Goal: Task Accomplishment & Management: Manage account settings

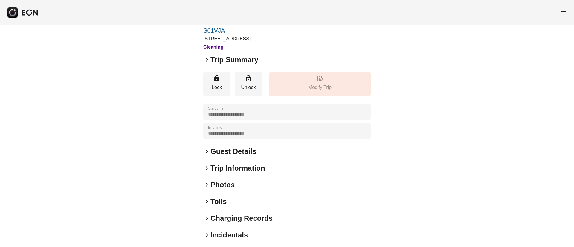
scroll to position [51, 0]
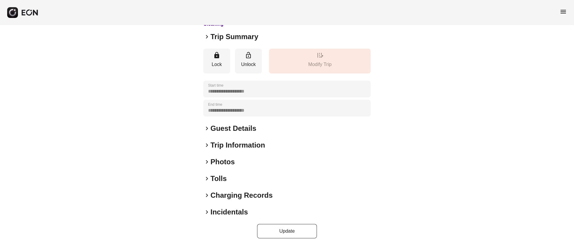
click at [238, 211] on h2 "Incidentals" at bounding box center [228, 212] width 37 height 10
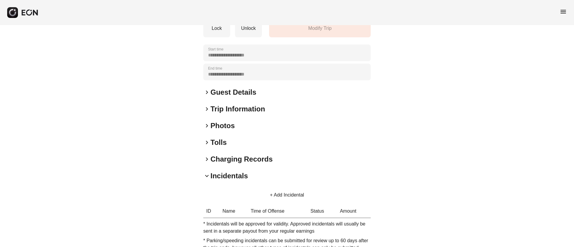
scroll to position [131, 0]
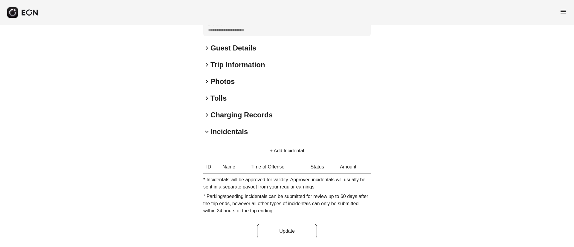
click at [292, 150] on button "+ Add Incidental" at bounding box center [287, 151] width 48 height 14
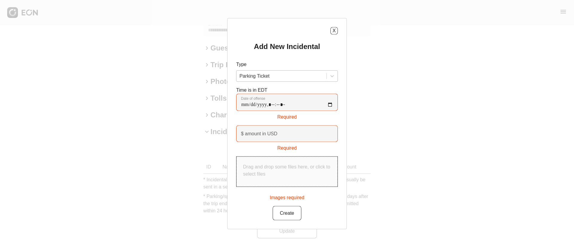
click at [275, 77] on div at bounding box center [281, 76] width 84 height 8
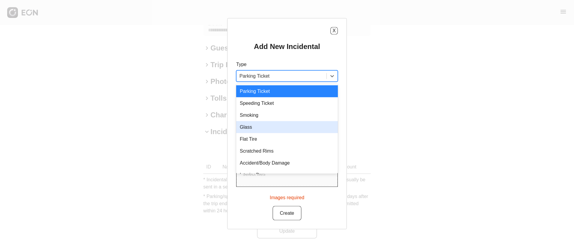
scroll to position [8, 0]
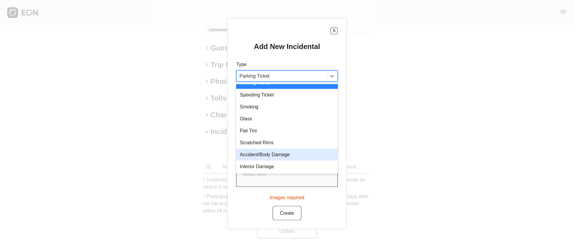
click at [291, 155] on div "Accident/Body Damage" at bounding box center [287, 155] width 102 height 12
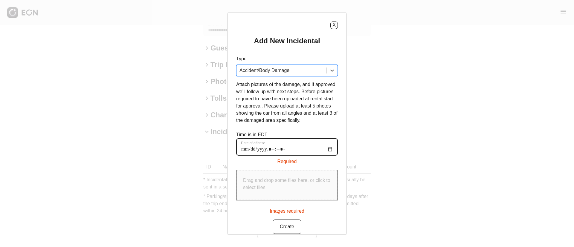
click at [331, 149] on offense "Date of offense" at bounding box center [287, 146] width 102 height 17
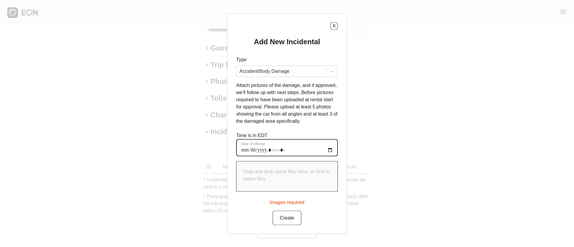
click at [330, 151] on offense "Date of offense" at bounding box center [287, 147] width 102 height 17
type offense "**********"
click at [296, 124] on p "Attach pictures of the damage, and if approved, we’ll follow up with next steps…" at bounding box center [287, 103] width 102 height 43
click at [284, 176] on p "Drag and drop some files here, or click to select files" at bounding box center [287, 175] width 88 height 14
click at [284, 178] on p "Drag and drop some files here, or click to select files" at bounding box center [287, 175] width 88 height 14
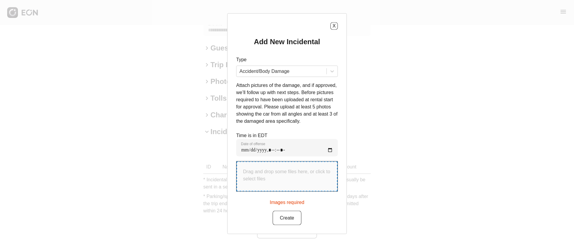
type input "**********"
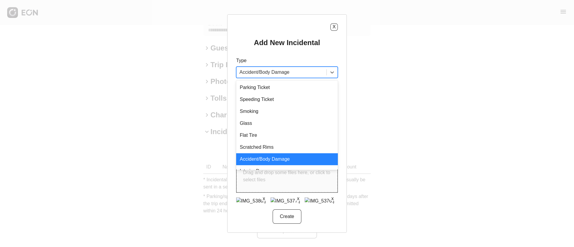
click at [294, 74] on div at bounding box center [281, 72] width 84 height 8
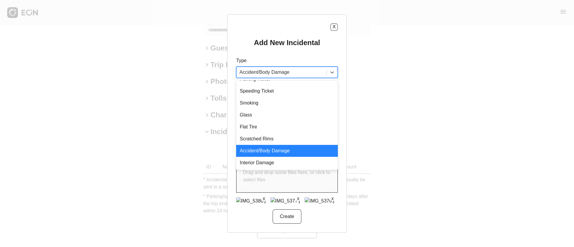
click at [284, 146] on div "Accident/Body Damage" at bounding box center [287, 151] width 102 height 12
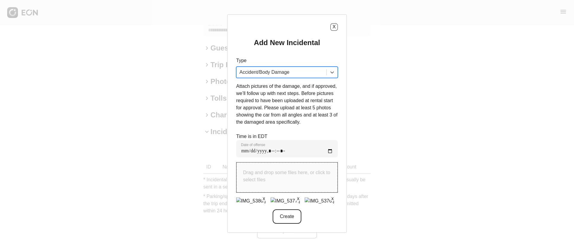
click at [292, 217] on button "Create" at bounding box center [287, 216] width 29 height 14
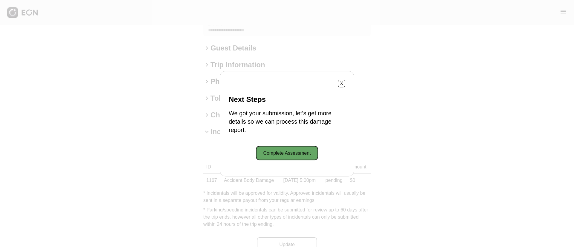
click at [293, 154] on button "Complete Assessment" at bounding box center [287, 153] width 62 height 14
click at [342, 83] on button "X" at bounding box center [341, 83] width 7 height 7
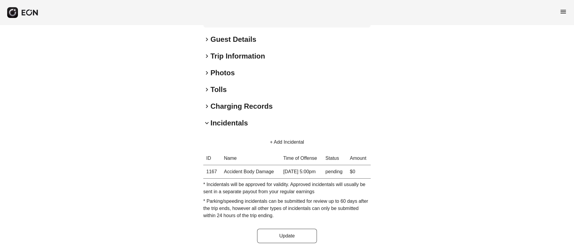
scroll to position [145, 0]
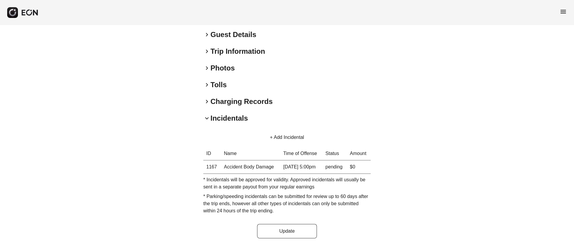
click at [317, 166] on td "09/20/25 at 5:00pm" at bounding box center [301, 166] width 42 height 13
click at [317, 165] on td "09/20/25 at 5:00pm" at bounding box center [301, 166] width 42 height 13
click at [326, 166] on td "pending" at bounding box center [334, 166] width 25 height 13
click at [277, 136] on button "+ Add Incidental" at bounding box center [287, 137] width 48 height 14
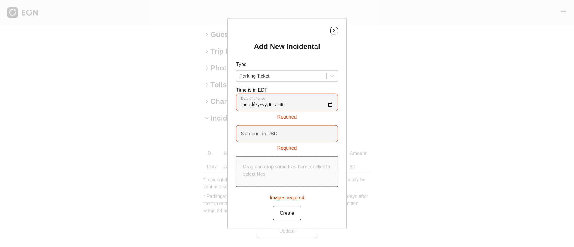
click at [287, 76] on div at bounding box center [281, 76] width 84 height 8
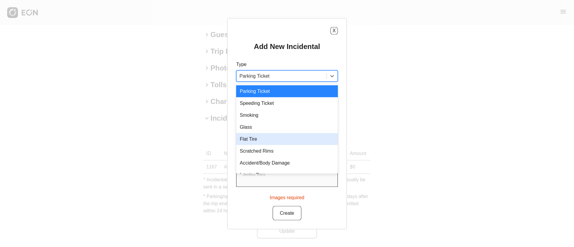
scroll to position [8, 0]
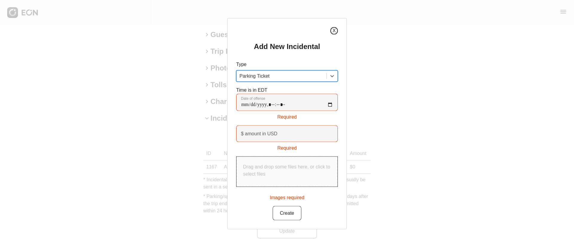
click at [336, 32] on button "X" at bounding box center [333, 30] width 7 height 7
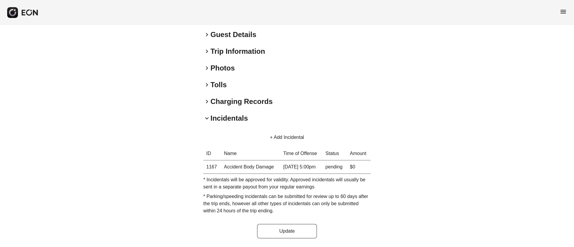
click at [242, 70] on div "keyboard_arrow_right Photos" at bounding box center [286, 68] width 167 height 10
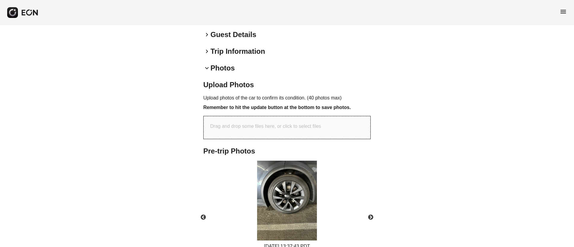
scroll to position [190, 0]
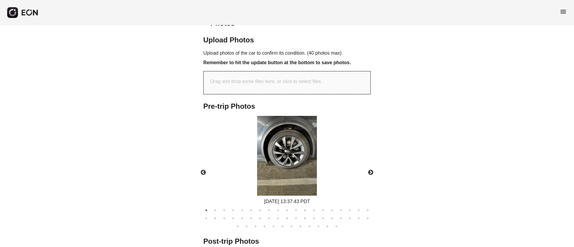
click at [290, 132] on img at bounding box center [287, 156] width 60 height 80
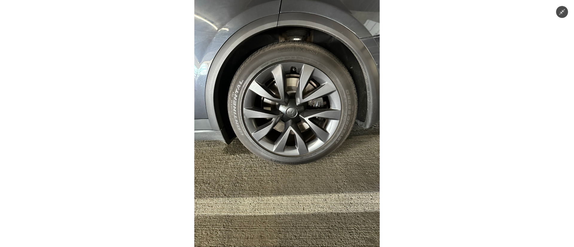
click at [290, 132] on img at bounding box center [286, 123] width 185 height 247
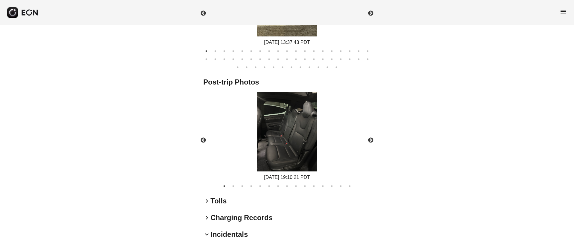
scroll to position [359, 0]
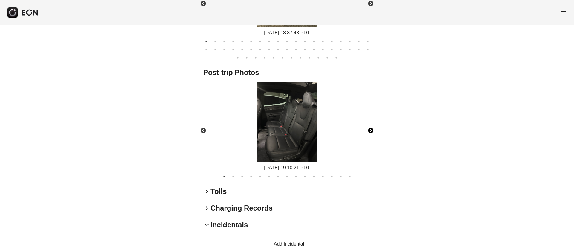
click at [373, 131] on button "Next" at bounding box center [370, 130] width 21 height 21
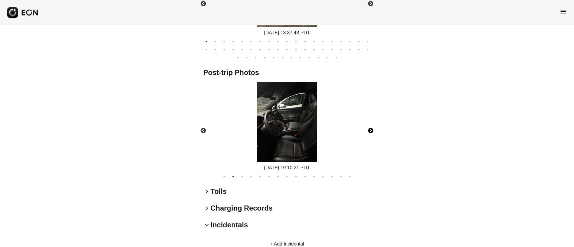
click at [370, 130] on button "Next" at bounding box center [370, 130] width 21 height 21
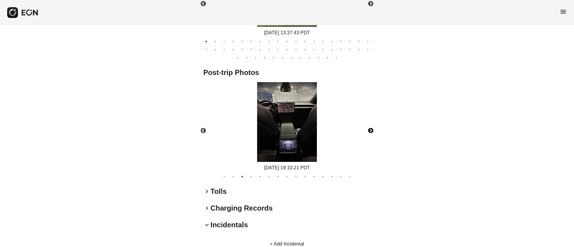
click at [370, 130] on button "Next" at bounding box center [370, 130] width 21 height 21
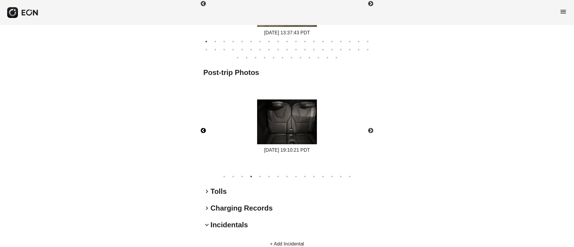
click at [199, 128] on button "Previous" at bounding box center [203, 130] width 21 height 21
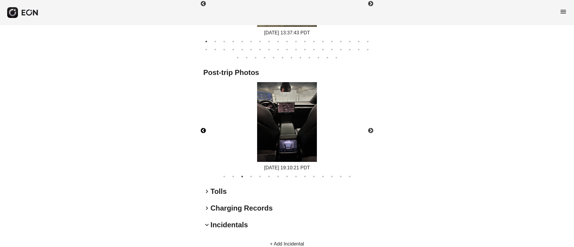
click at [299, 140] on img at bounding box center [287, 122] width 60 height 80
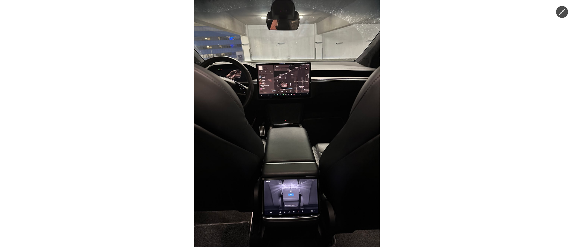
click at [299, 140] on img at bounding box center [286, 123] width 185 height 247
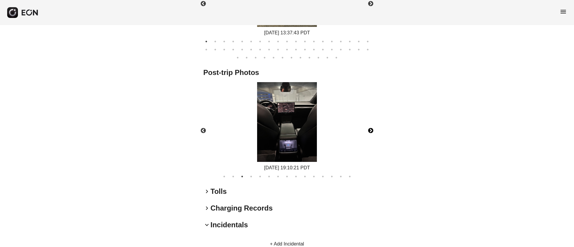
click at [372, 128] on button "Next" at bounding box center [370, 130] width 21 height 21
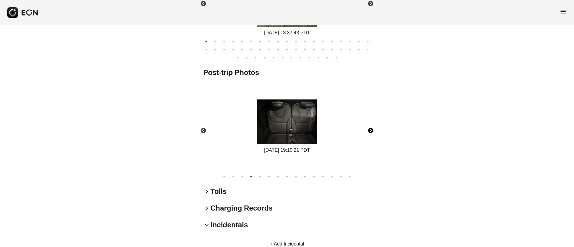
click at [372, 128] on button "Next" at bounding box center [370, 130] width 21 height 21
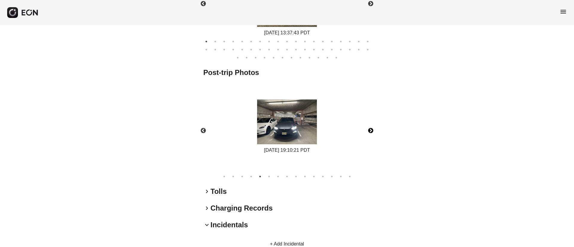
click at [277, 140] on img at bounding box center [287, 122] width 60 height 45
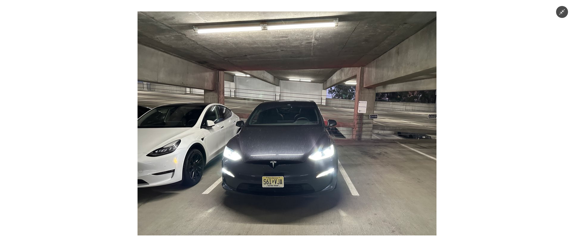
click at [277, 140] on img at bounding box center [286, 123] width 299 height 224
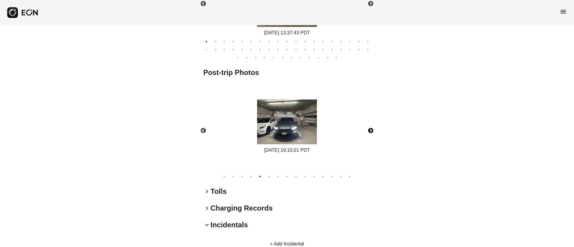
click at [277, 140] on img at bounding box center [287, 122] width 60 height 45
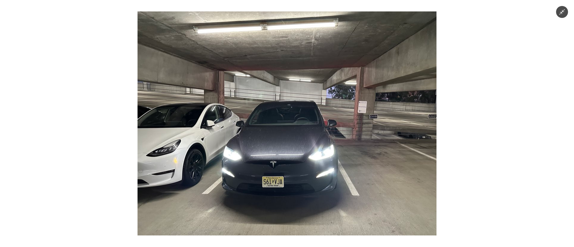
click at [277, 140] on img at bounding box center [286, 123] width 299 height 224
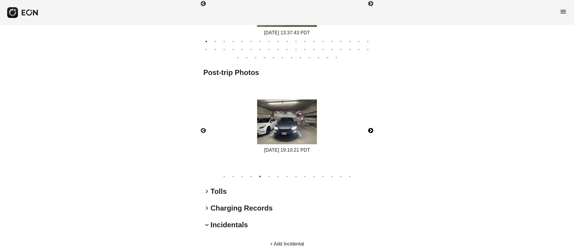
click at [369, 129] on button "Next" at bounding box center [370, 130] width 21 height 21
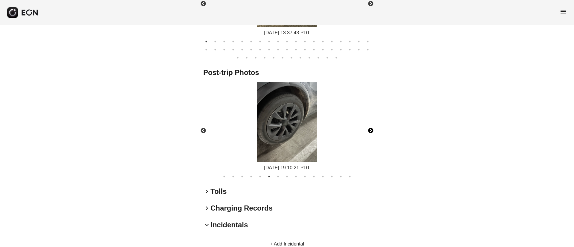
click at [369, 129] on button "Next" at bounding box center [370, 130] width 21 height 21
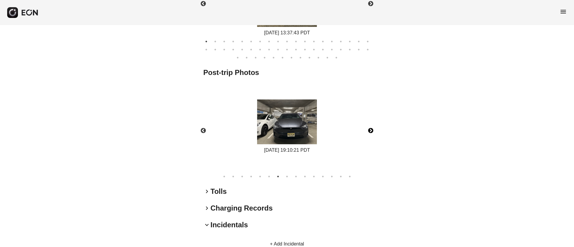
click at [369, 129] on button "Next" at bounding box center [370, 130] width 21 height 21
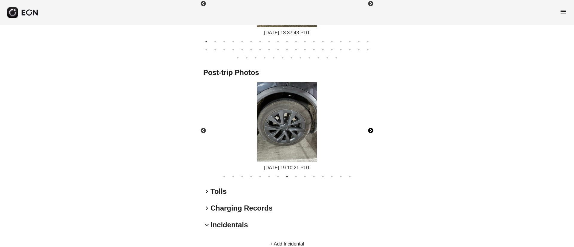
click at [299, 118] on img at bounding box center [287, 122] width 60 height 80
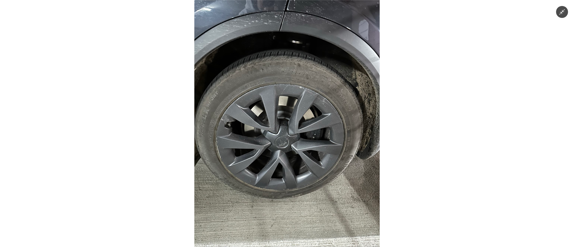
click at [299, 118] on img at bounding box center [286, 123] width 185 height 247
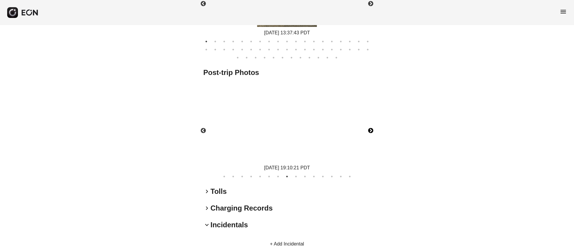
click at [299, 118] on img at bounding box center [287, 122] width 60 height 80
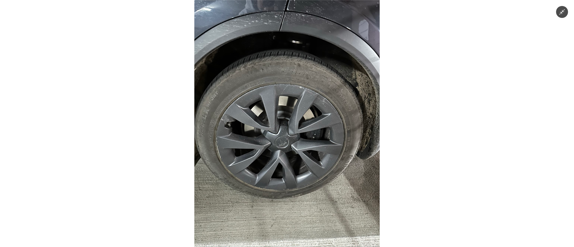
click at [299, 118] on img at bounding box center [286, 123] width 185 height 247
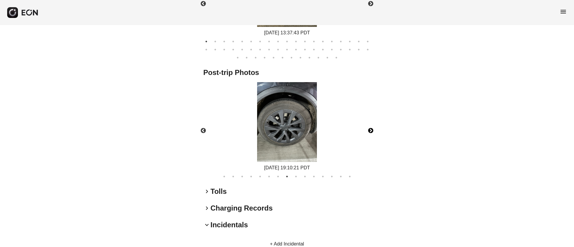
click at [367, 132] on button "Next" at bounding box center [370, 130] width 21 height 21
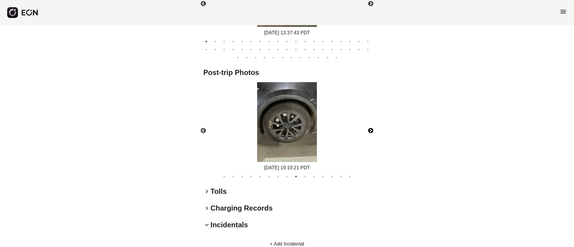
click at [302, 115] on img at bounding box center [287, 122] width 60 height 80
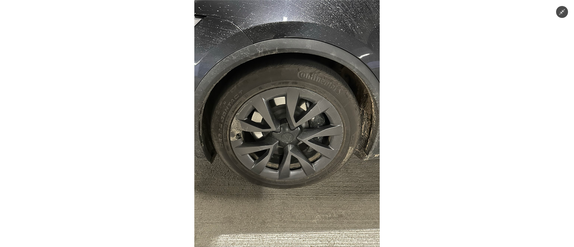
click at [302, 115] on img at bounding box center [286, 123] width 185 height 247
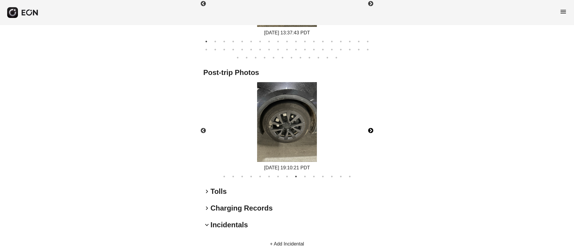
click at [373, 130] on button "Next" at bounding box center [370, 130] width 21 height 21
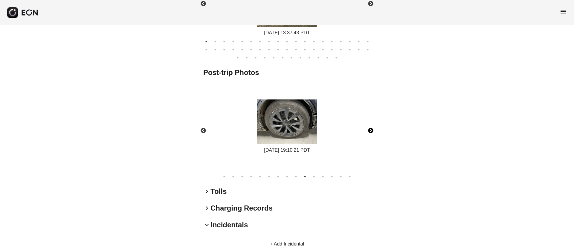
click at [302, 113] on img at bounding box center [287, 122] width 60 height 45
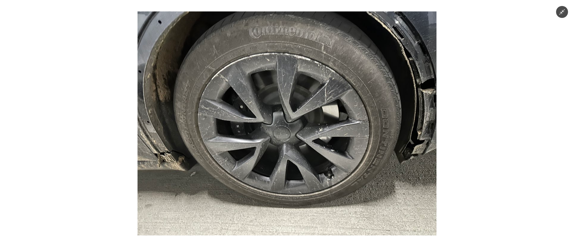
click at [302, 113] on img at bounding box center [286, 123] width 299 height 224
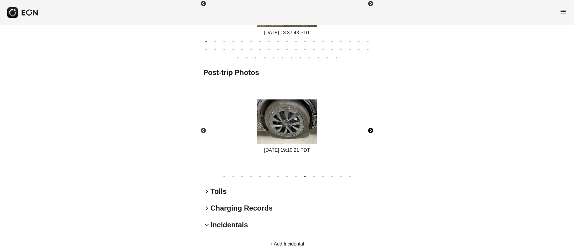
click at [271, 109] on img at bounding box center [287, 122] width 60 height 45
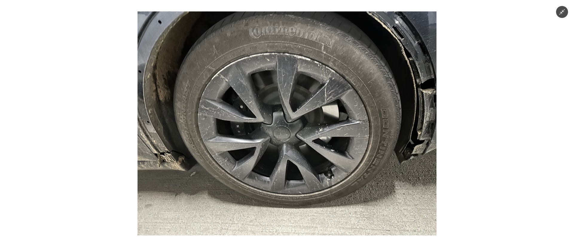
click at [282, 114] on img at bounding box center [286, 123] width 299 height 224
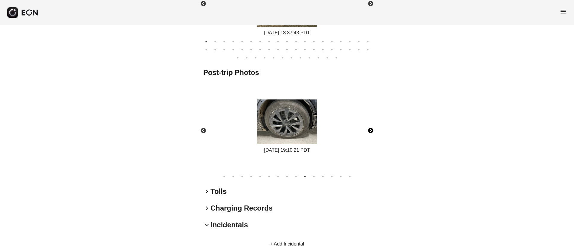
click at [373, 128] on button "Next" at bounding box center [370, 130] width 21 height 21
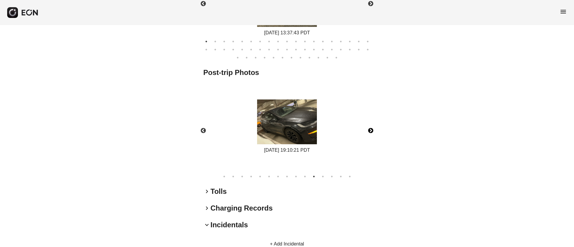
click at [296, 126] on img at bounding box center [287, 122] width 60 height 45
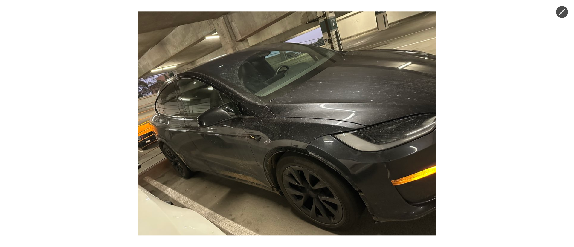
click at [335, 135] on img at bounding box center [286, 123] width 299 height 224
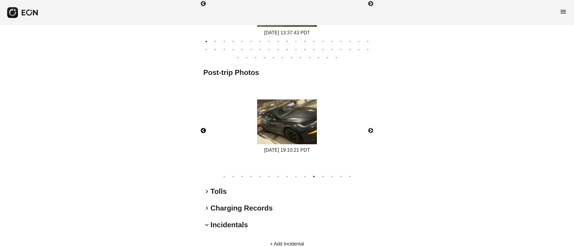
click at [204, 130] on button "Previous" at bounding box center [203, 130] width 21 height 21
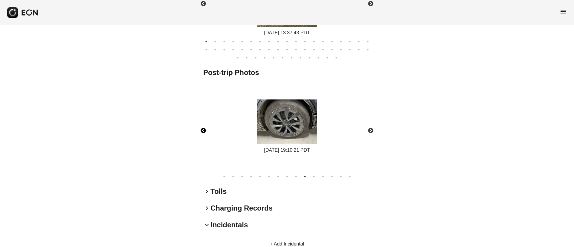
click at [310, 128] on img at bounding box center [287, 122] width 60 height 45
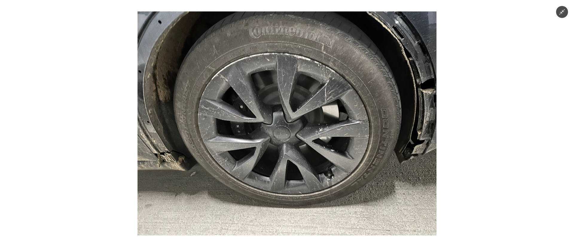
click at [310, 128] on img at bounding box center [286, 123] width 299 height 224
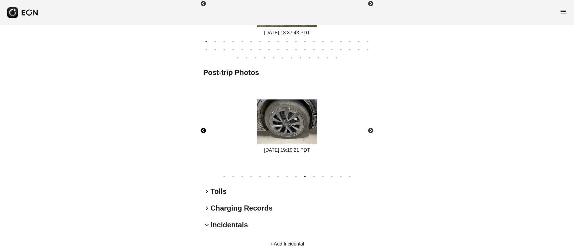
click at [310, 128] on img at bounding box center [287, 122] width 60 height 45
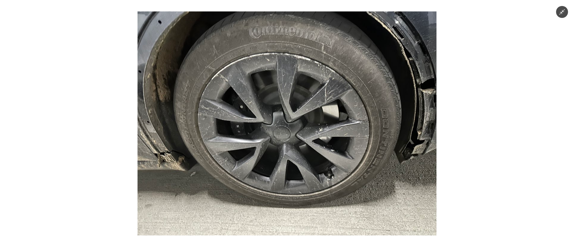
click at [310, 128] on img at bounding box center [286, 123] width 299 height 224
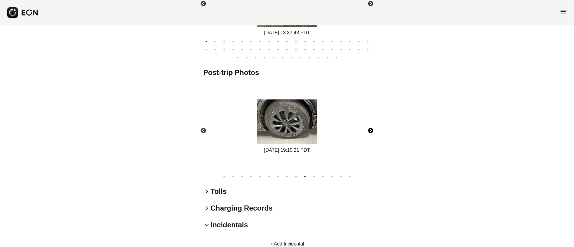
click at [371, 132] on button "Next" at bounding box center [370, 130] width 21 height 21
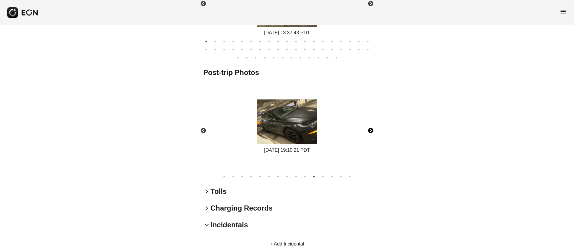
click at [294, 132] on img at bounding box center [287, 122] width 60 height 45
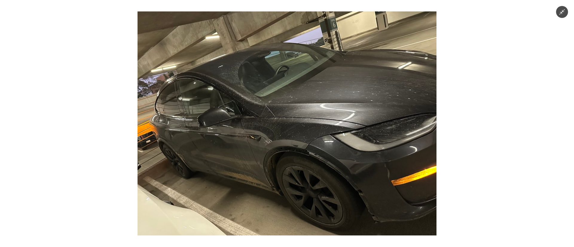
click at [294, 132] on img at bounding box center [286, 123] width 299 height 224
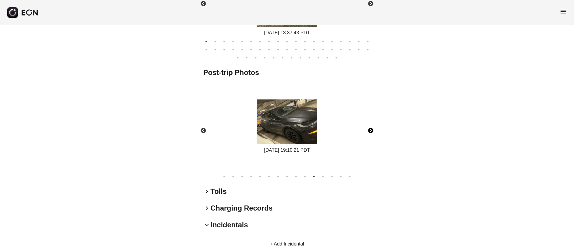
click at [370, 129] on button "Next" at bounding box center [370, 130] width 21 height 21
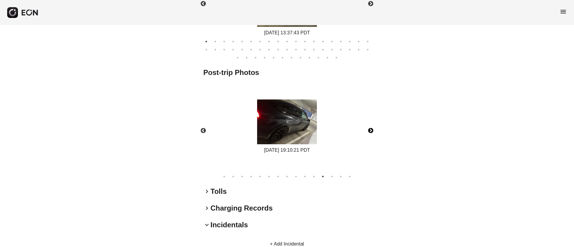
click at [301, 130] on img at bounding box center [287, 122] width 60 height 45
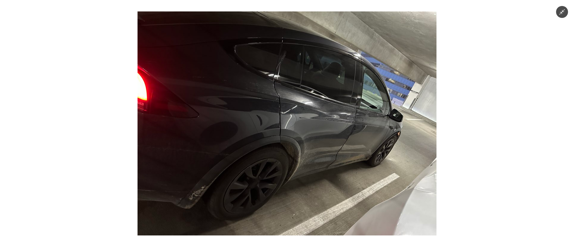
click at [301, 130] on img at bounding box center [286, 123] width 299 height 224
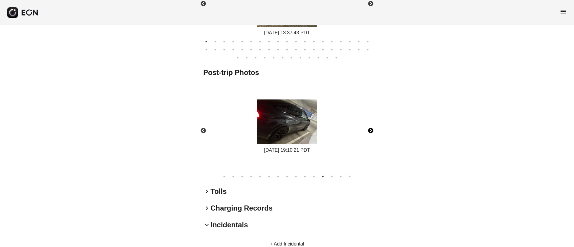
click at [310, 131] on img at bounding box center [287, 122] width 60 height 45
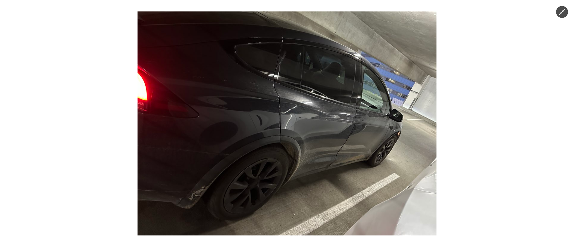
click at [310, 131] on img at bounding box center [286, 123] width 299 height 224
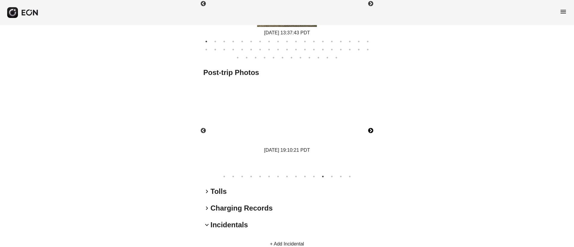
click at [310, 131] on img at bounding box center [287, 122] width 60 height 45
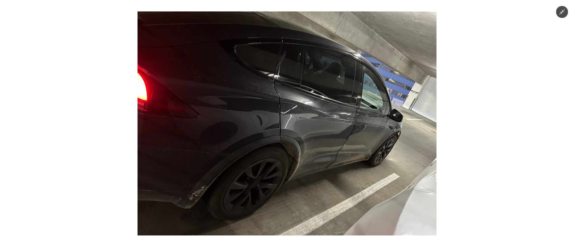
click at [310, 131] on img at bounding box center [286, 123] width 299 height 224
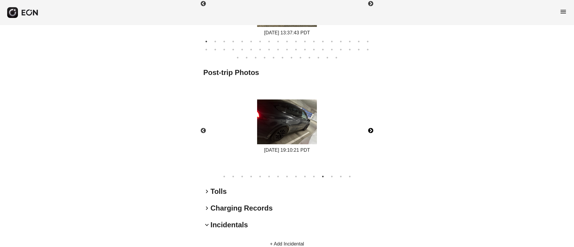
click at [371, 129] on button "Next" at bounding box center [370, 130] width 21 height 21
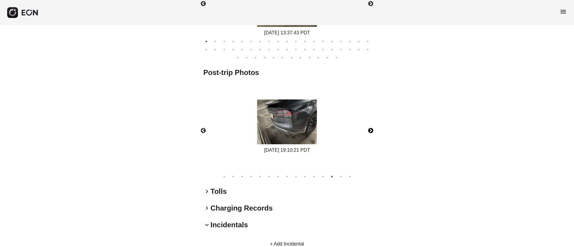
click at [305, 126] on img at bounding box center [287, 122] width 60 height 45
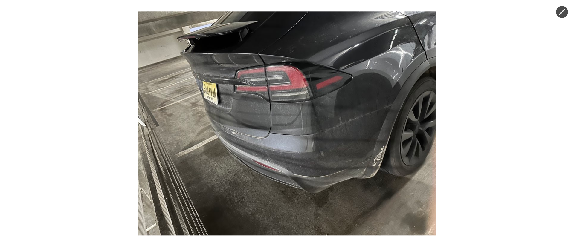
click at [352, 157] on img at bounding box center [286, 123] width 299 height 224
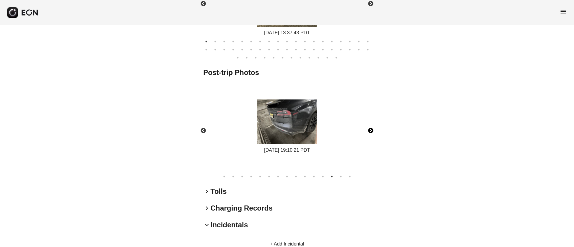
click at [308, 131] on img at bounding box center [287, 122] width 60 height 45
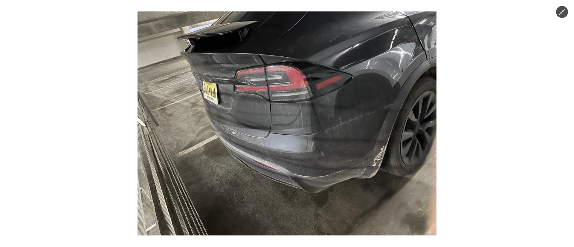
click at [332, 158] on img at bounding box center [286, 123] width 299 height 224
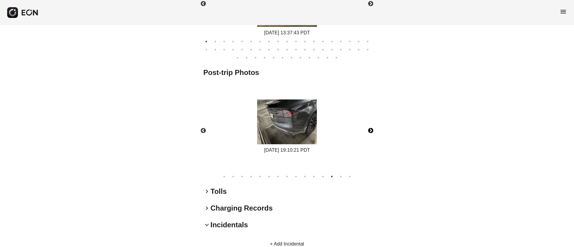
click at [366, 131] on button "Next" at bounding box center [370, 130] width 21 height 21
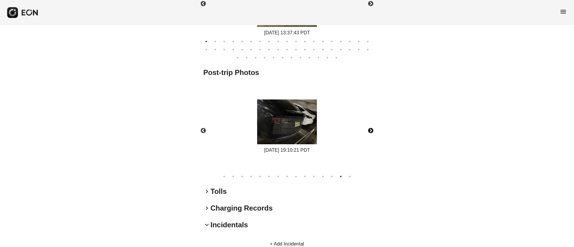
click at [302, 127] on img at bounding box center [287, 122] width 60 height 45
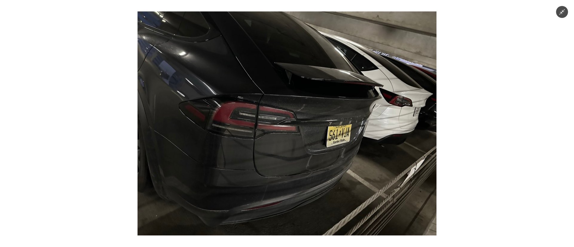
click at [302, 127] on img at bounding box center [286, 123] width 299 height 224
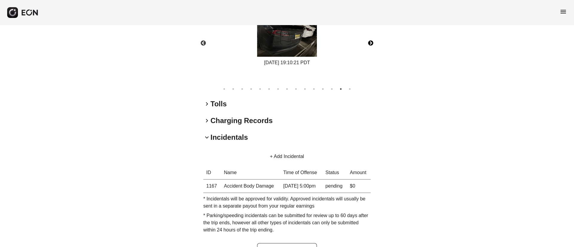
scroll to position [448, 0]
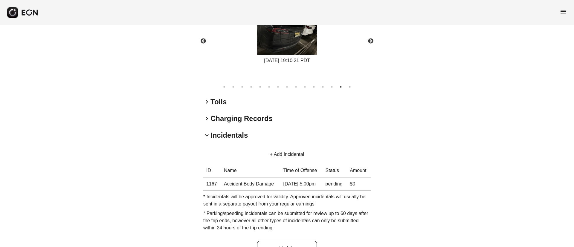
click at [284, 155] on button "+ Add Incidental" at bounding box center [287, 154] width 48 height 14
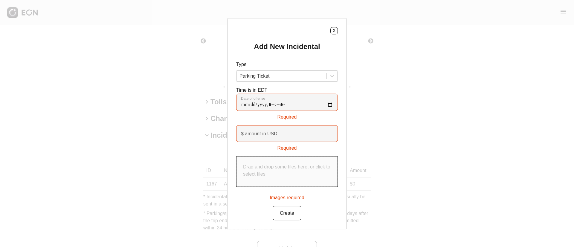
click at [279, 76] on div at bounding box center [281, 76] width 84 height 8
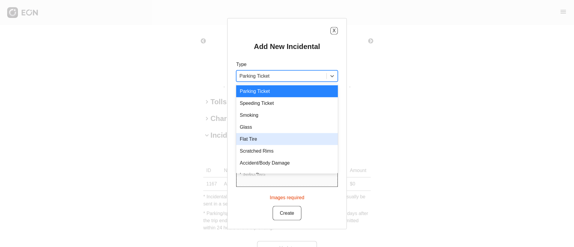
scroll to position [8, 0]
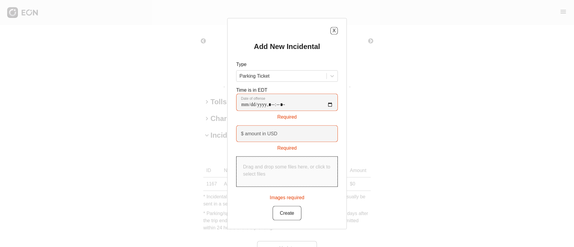
click at [403, 134] on div "X Add New Incidental Type Parking Ticket Time is in EDT Date of offense Require…" at bounding box center [287, 123] width 574 height 247
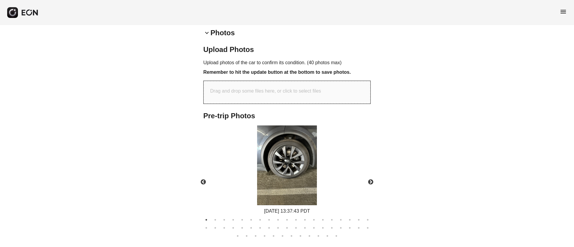
scroll to position [196, 0]
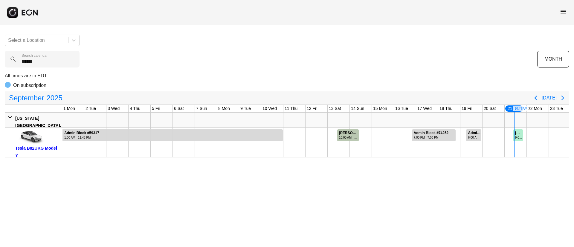
click at [2, 66] on div "Select a Location ****** Search calendar MONTH All times are in EDT On subscrip…" at bounding box center [287, 94] width 574 height 128
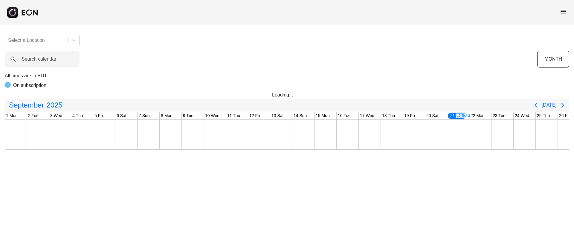
scroll to position [0, 99]
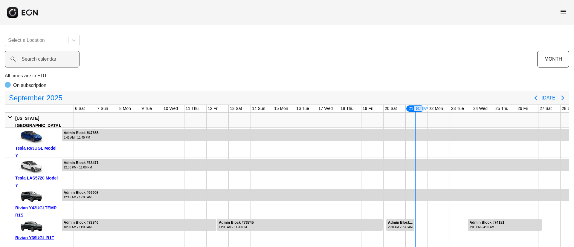
click at [38, 57] on label "Search calendar" at bounding box center [39, 59] width 35 height 7
click at [38, 57] on calendar "Search calendar" at bounding box center [42, 59] width 75 height 17
paste calendar "******"
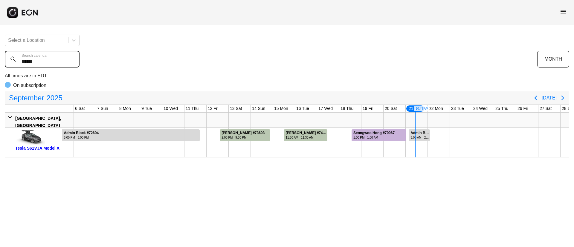
type calendar "******"
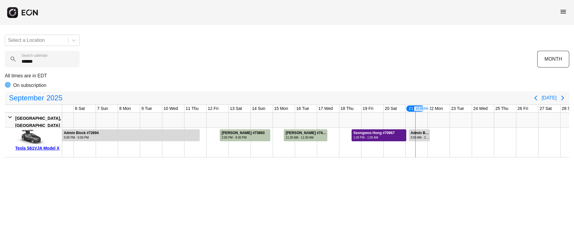
click at [388, 137] on div "1:00 PM - 1:00 AM" at bounding box center [373, 137] width 41 height 4
click at [414, 135] on div "3:00 AM - 2:30 AM" at bounding box center [419, 137] width 19 height 4
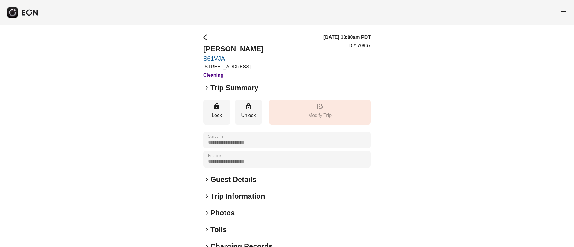
click at [207, 85] on span "keyboard_arrow_right" at bounding box center [206, 87] width 7 height 7
